Goal: Find specific page/section: Find specific page/section

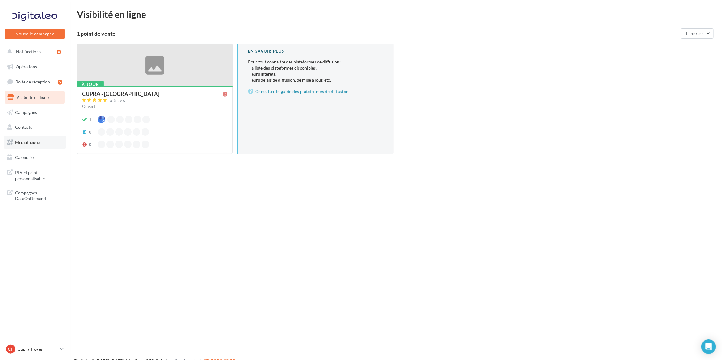
click at [31, 144] on span "Médiathèque" at bounding box center [27, 142] width 25 height 5
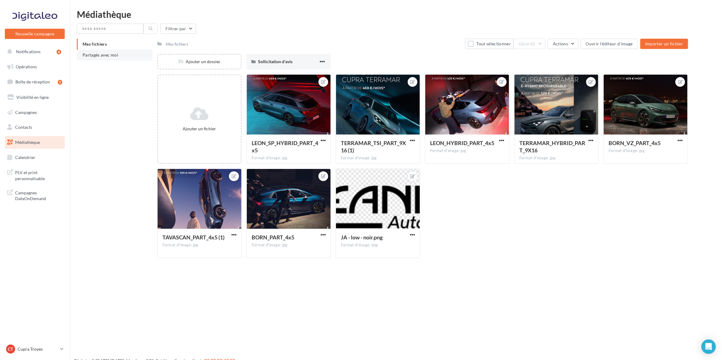
click at [99, 56] on span "Partagés avec moi" at bounding box center [101, 54] width 36 height 5
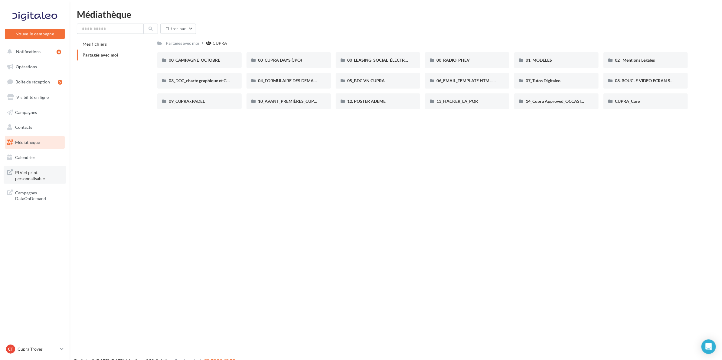
click at [27, 176] on span "PLV et print personnalisable" at bounding box center [38, 174] width 47 height 13
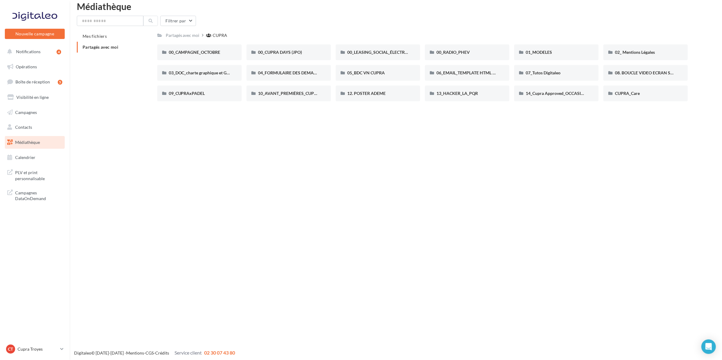
scroll to position [10, 0]
